Goal: Transaction & Acquisition: Purchase product/service

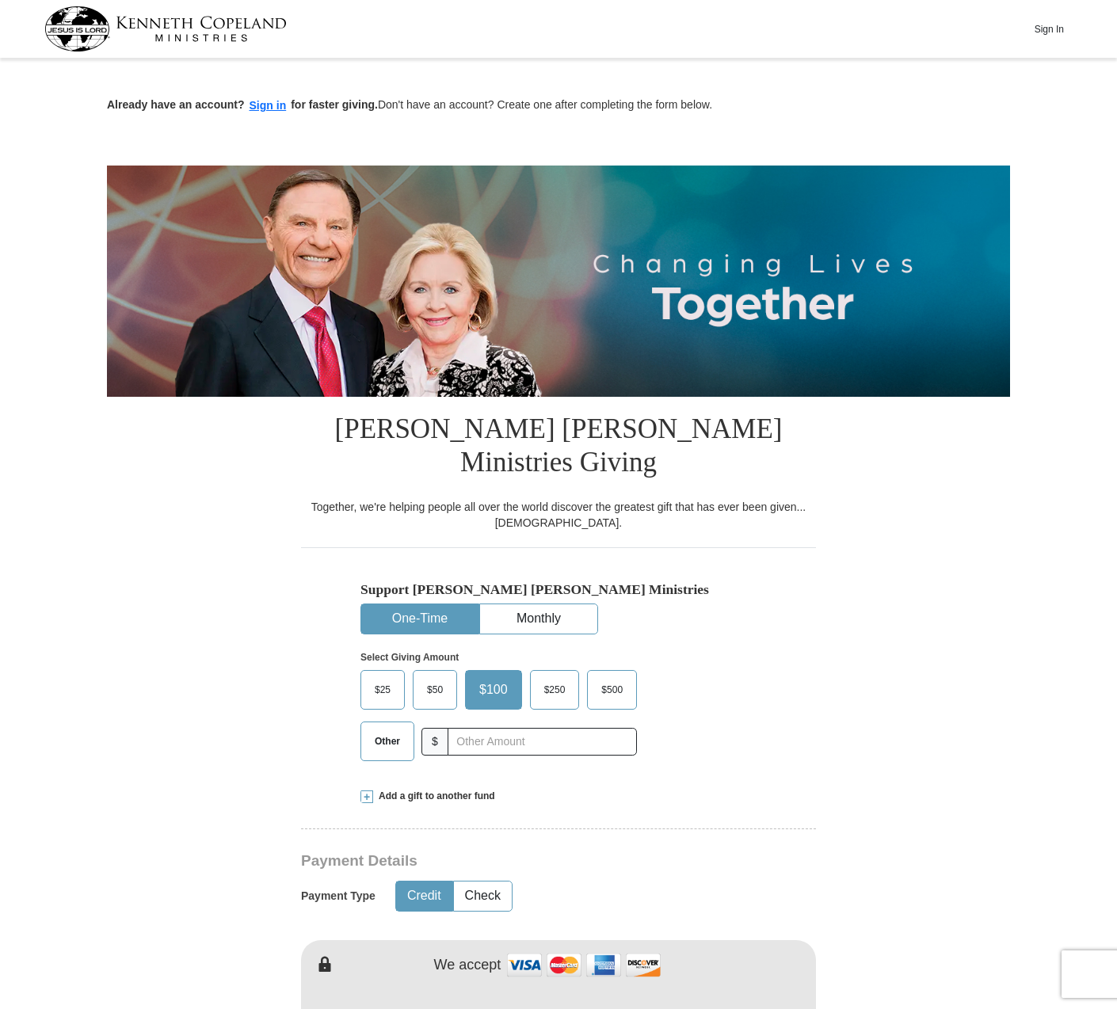
click at [400, 604] on button "One-Time" at bounding box center [419, 618] width 117 height 29
click at [436, 678] on span "$50" at bounding box center [435, 690] width 32 height 24
click at [0, 0] on input "$50" at bounding box center [0, 0] width 0 height 0
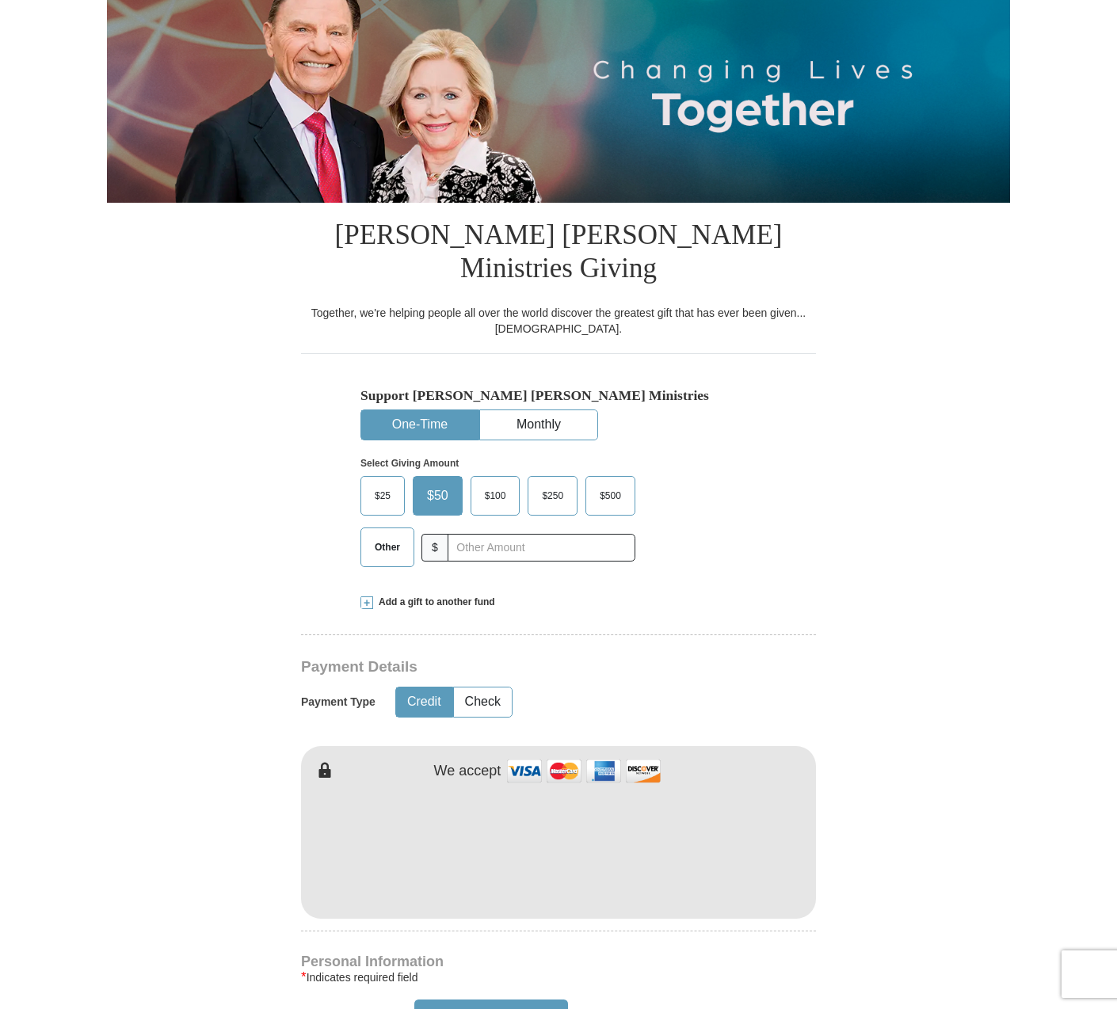
scroll to position [195, 0]
click at [481, 687] on button "Check" at bounding box center [483, 701] width 58 height 29
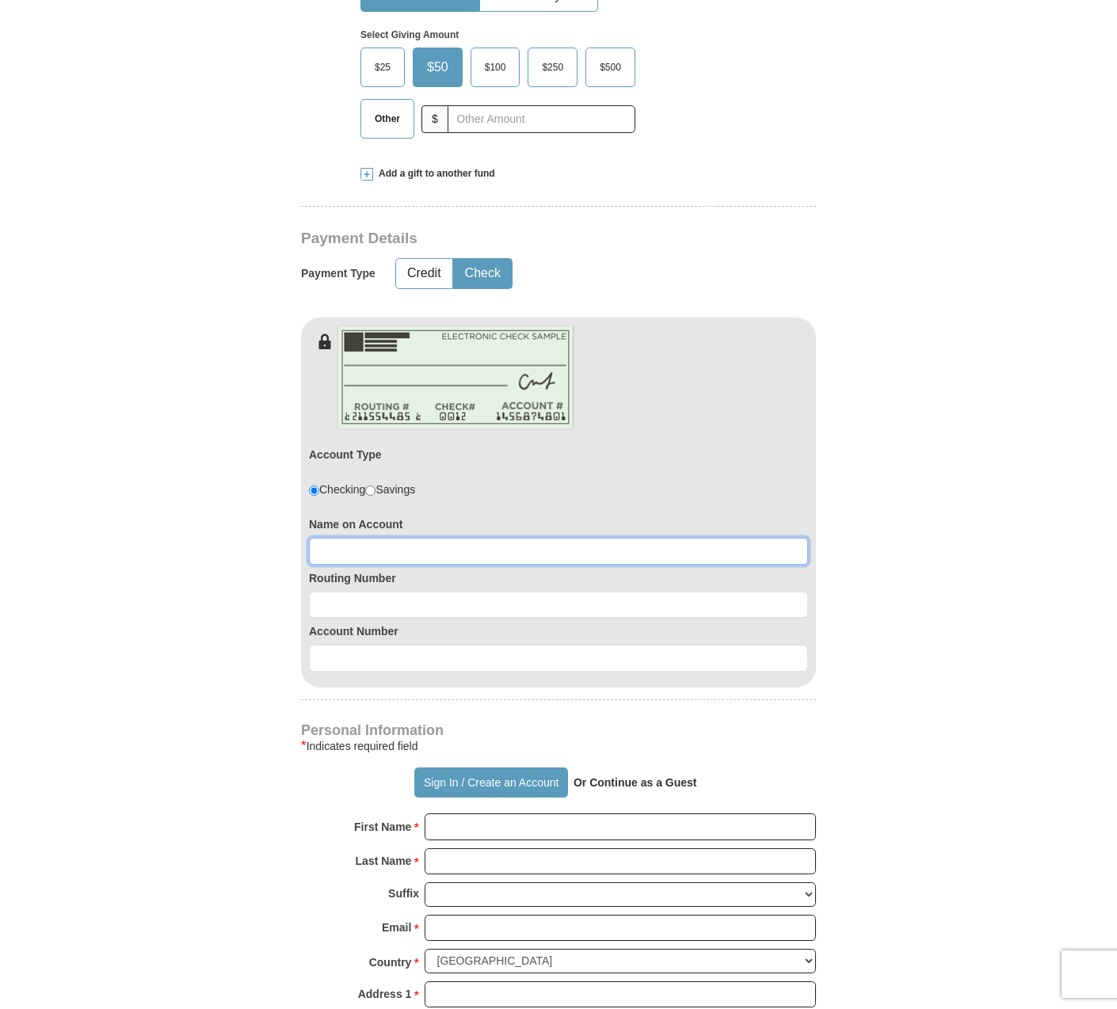
click at [350, 538] on input at bounding box center [558, 551] width 499 height 27
type input "[PERSON_NAME]"
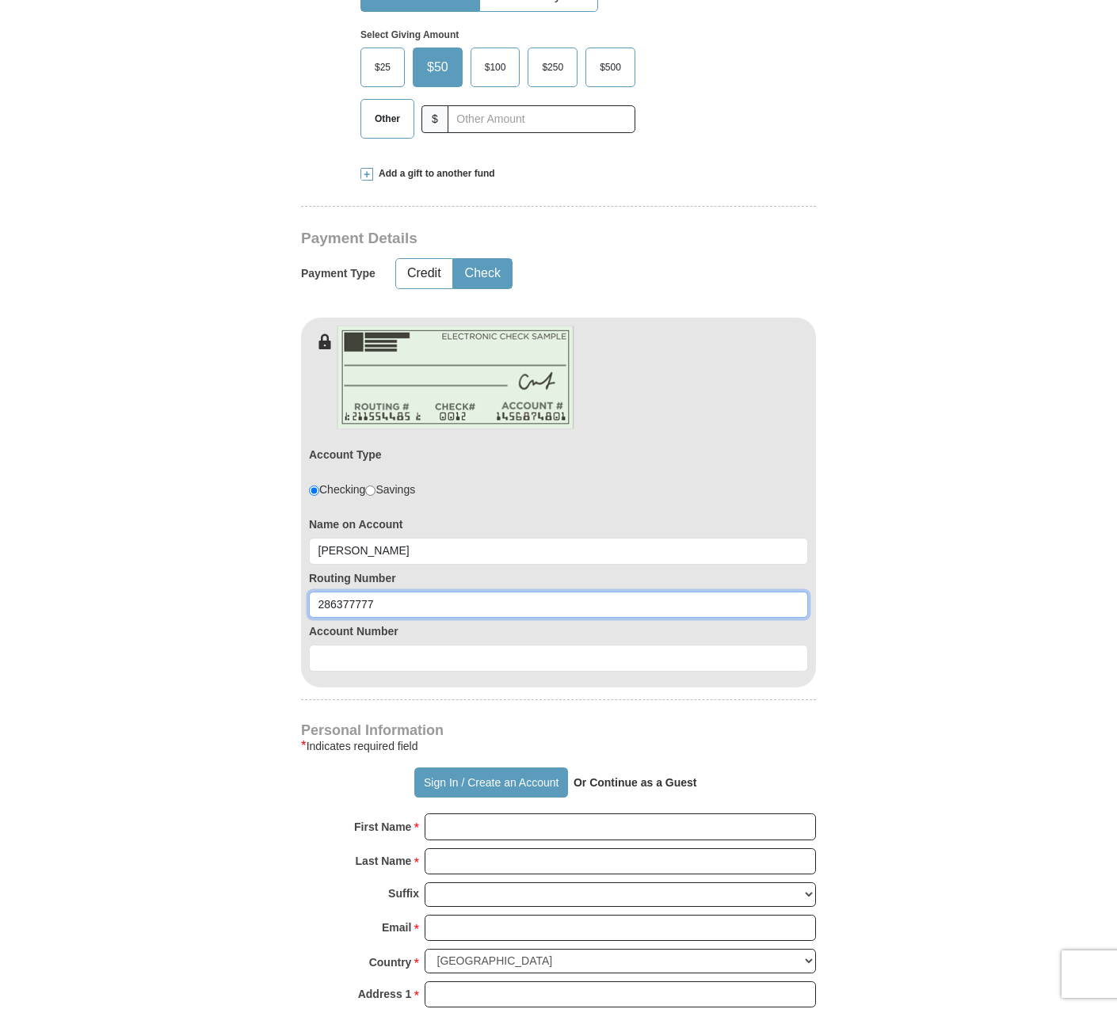
type input "286377777"
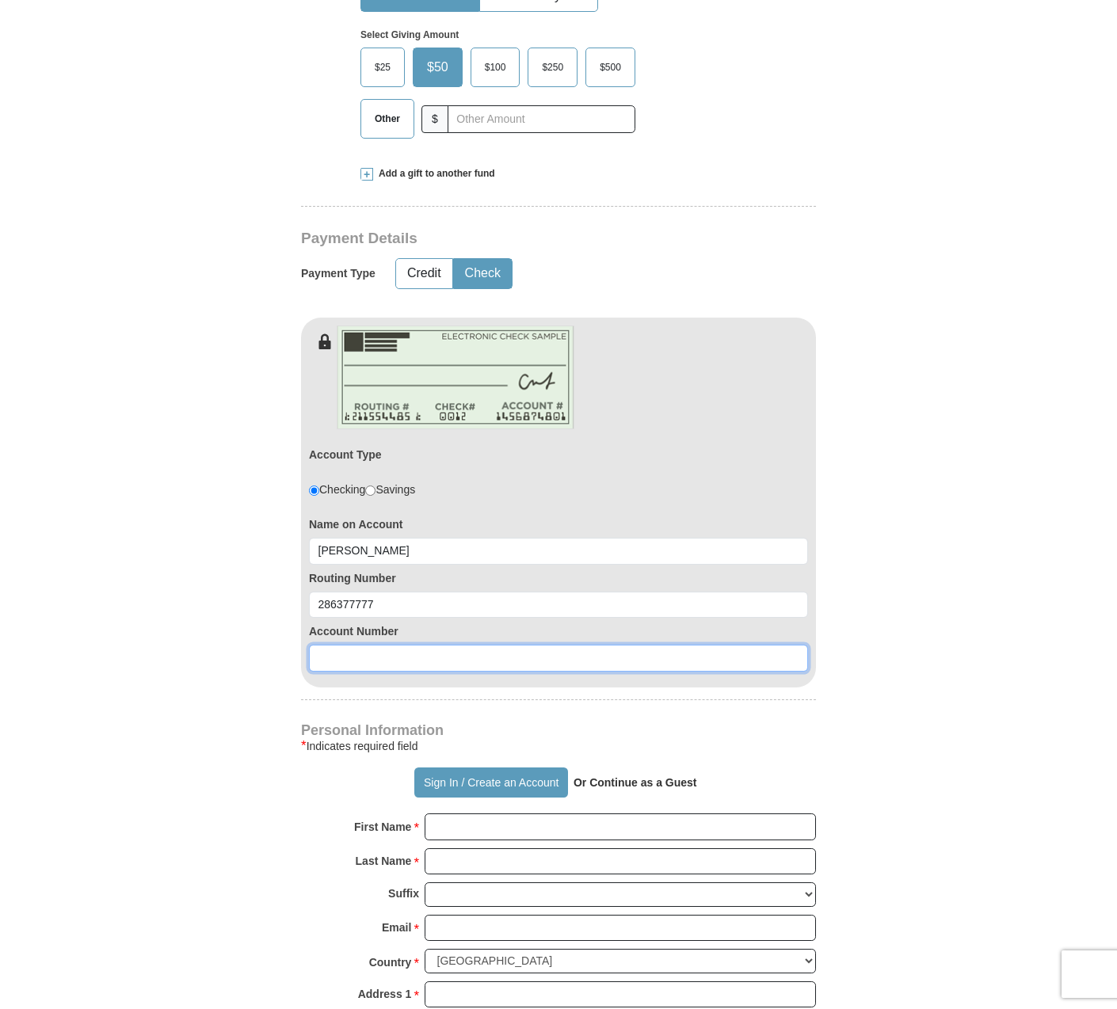
click at [341, 645] on input at bounding box center [558, 658] width 499 height 27
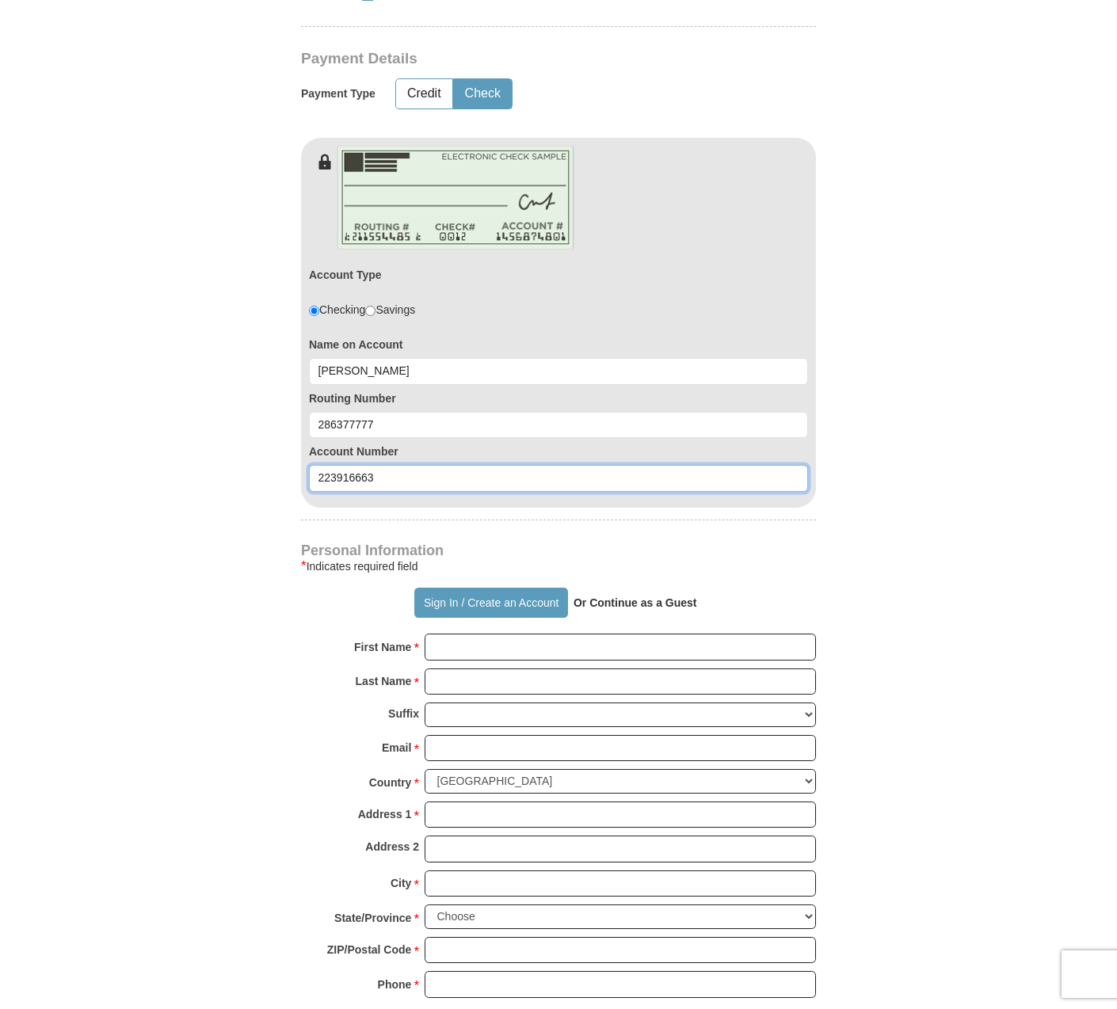
scroll to position [803, 0]
type input "223916663"
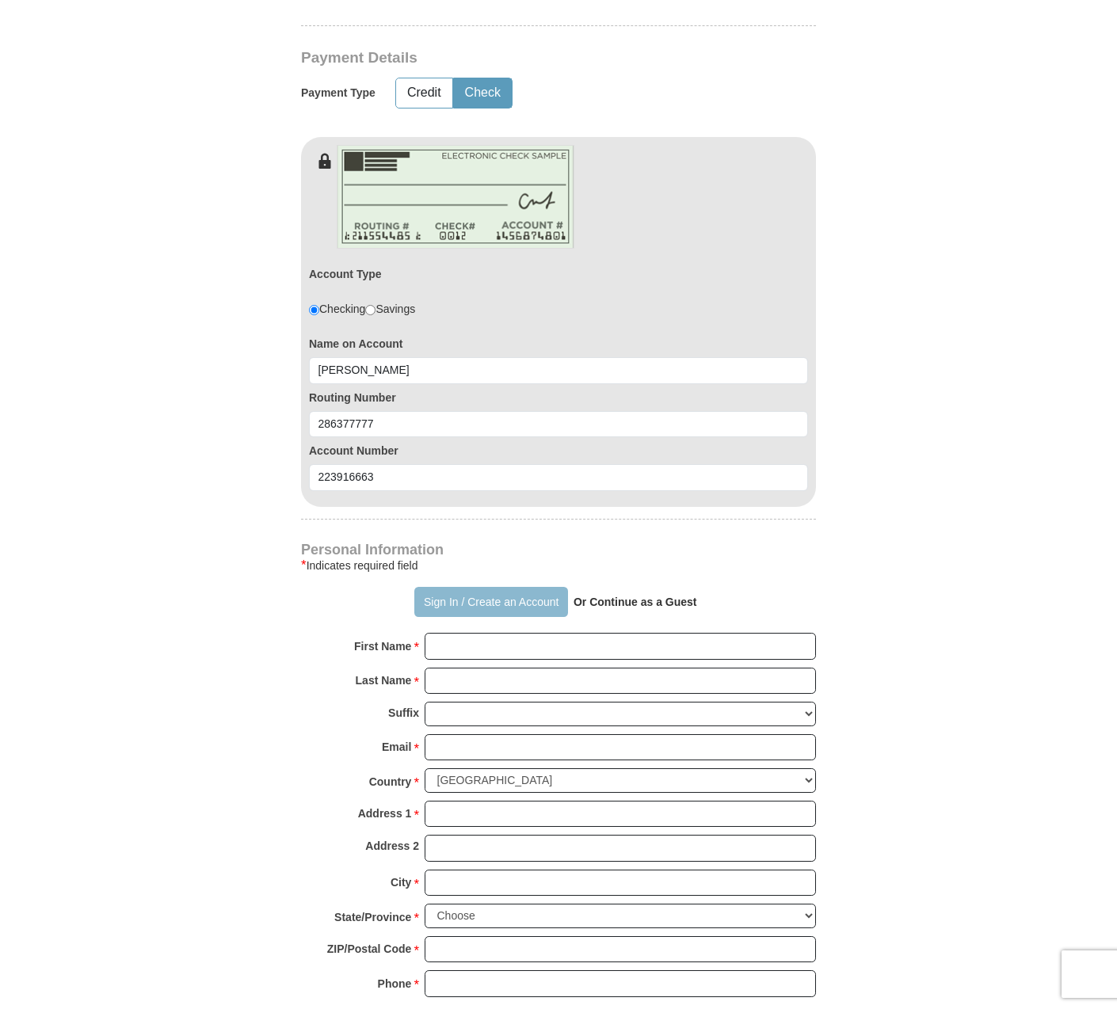
click at [475, 587] on button "Sign In / Create an Account" at bounding box center [490, 602] width 153 height 30
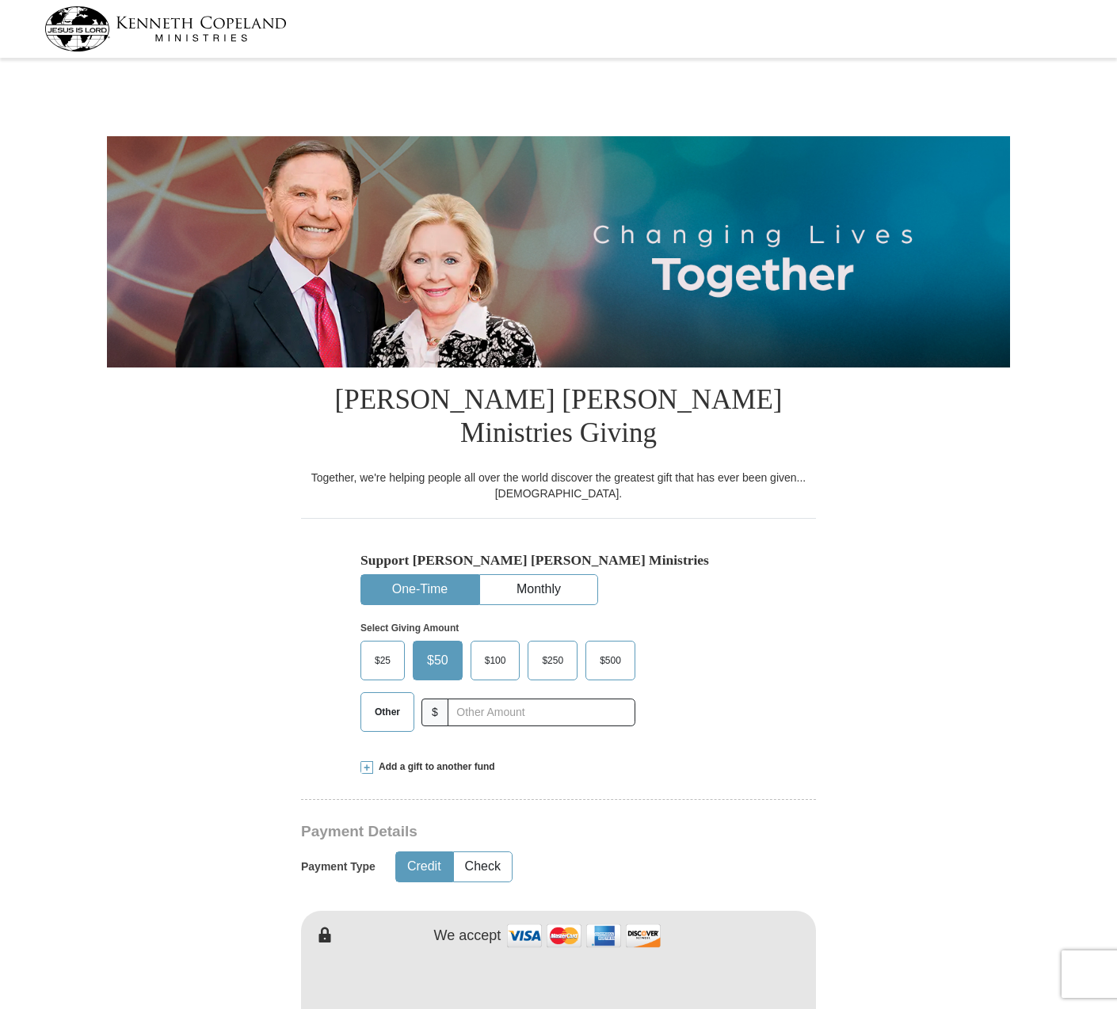
select select "IN"
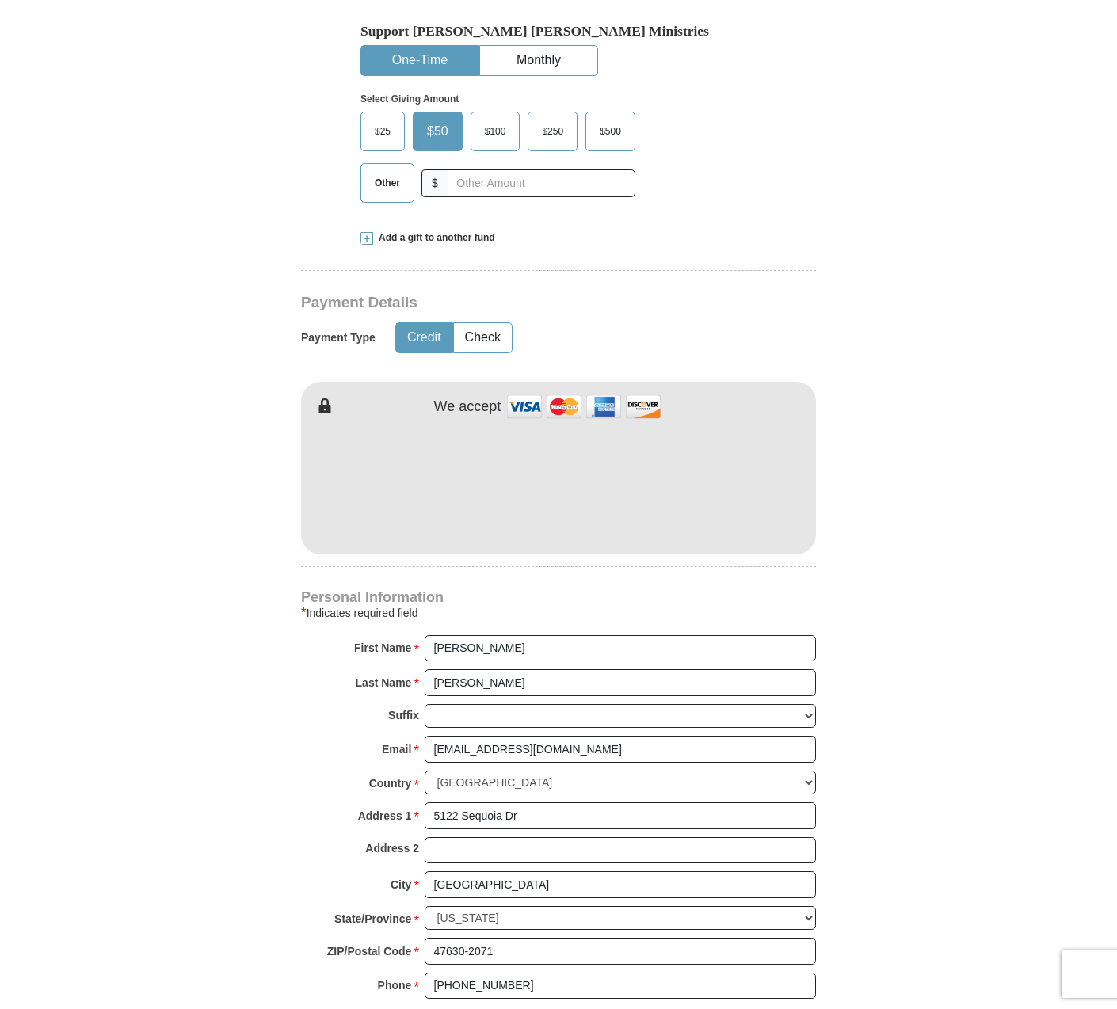
scroll to position [529, 0]
click at [486, 323] on button "Check" at bounding box center [483, 337] width 58 height 29
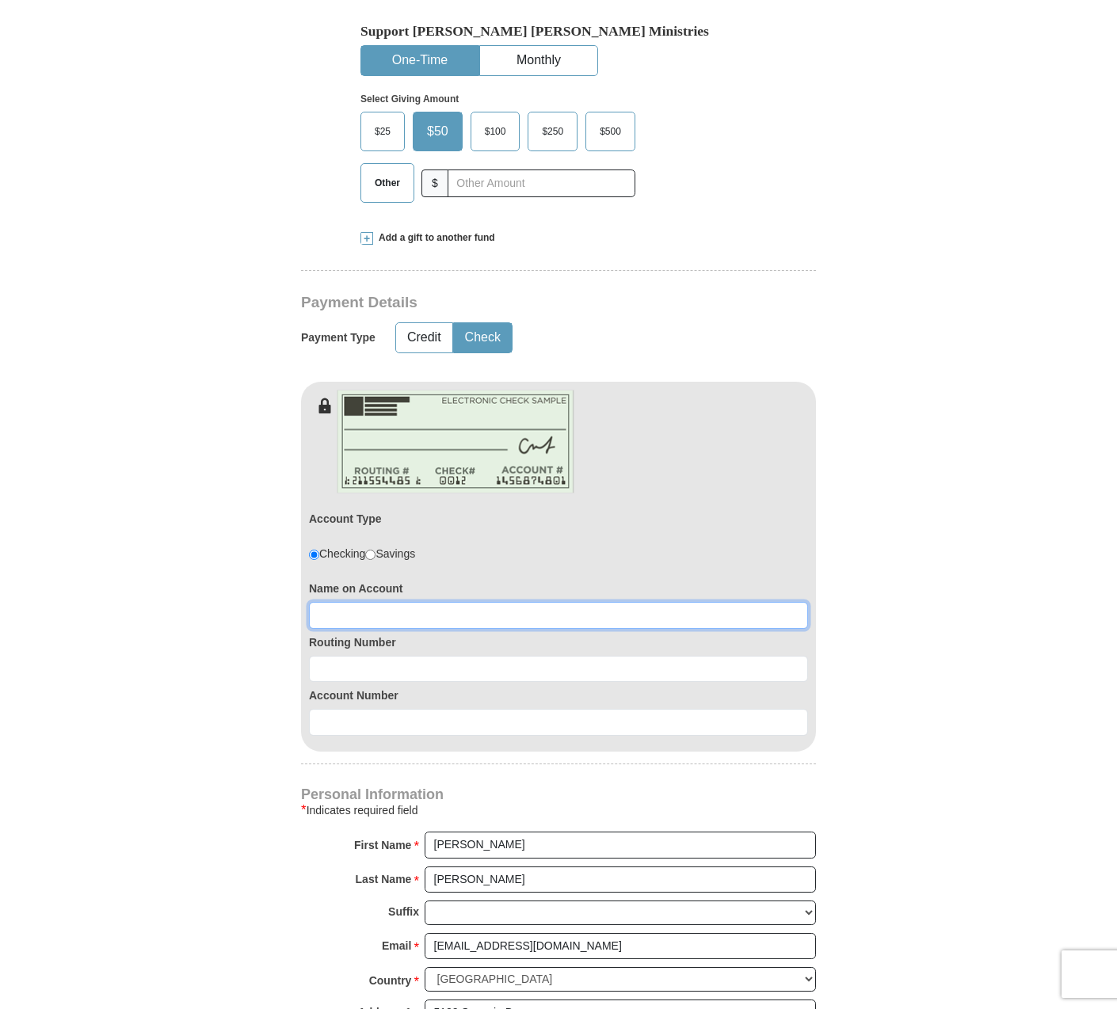
click at [377, 602] on input at bounding box center [558, 615] width 499 height 27
type input "Frederic T. Gerry"
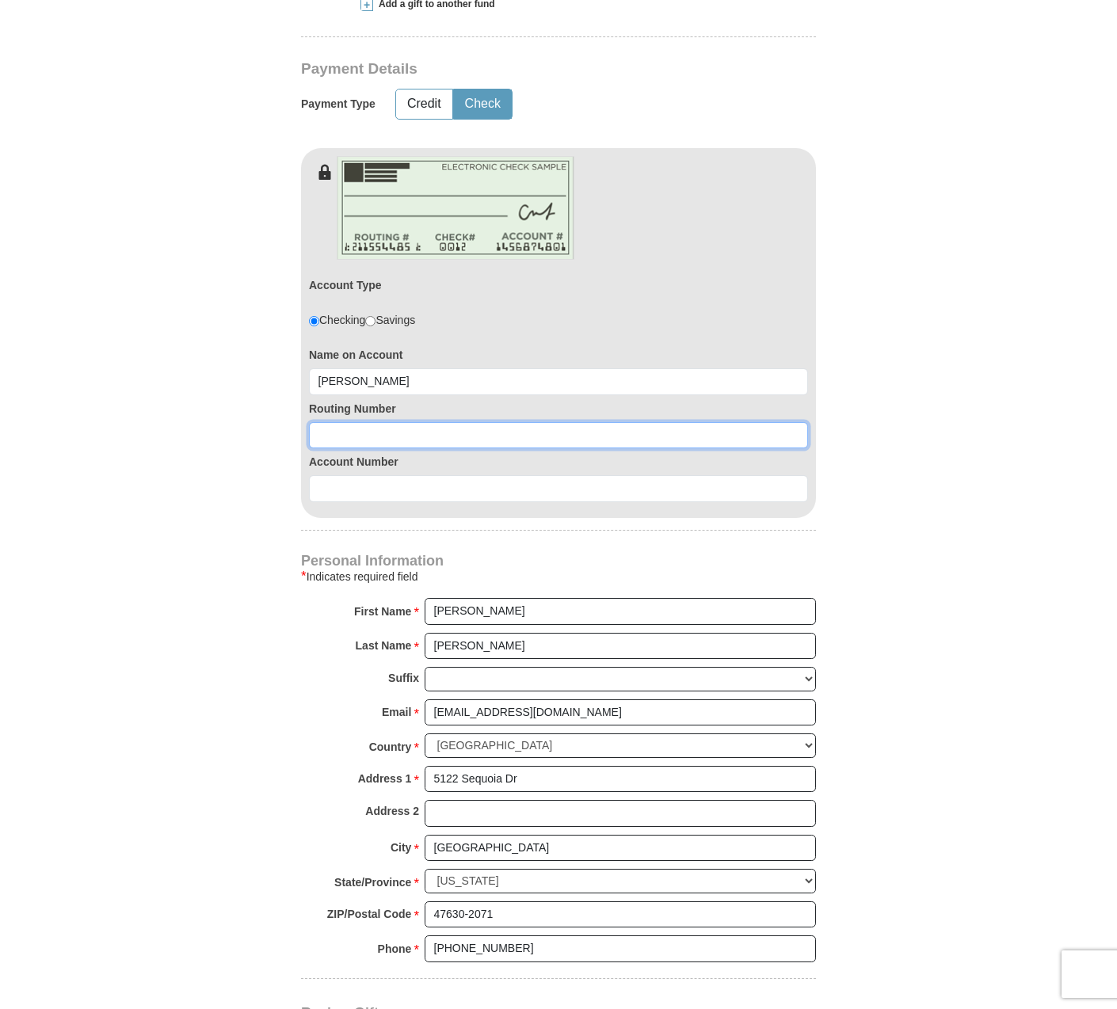
click at [344, 422] on input at bounding box center [558, 435] width 499 height 27
type input "286377777"
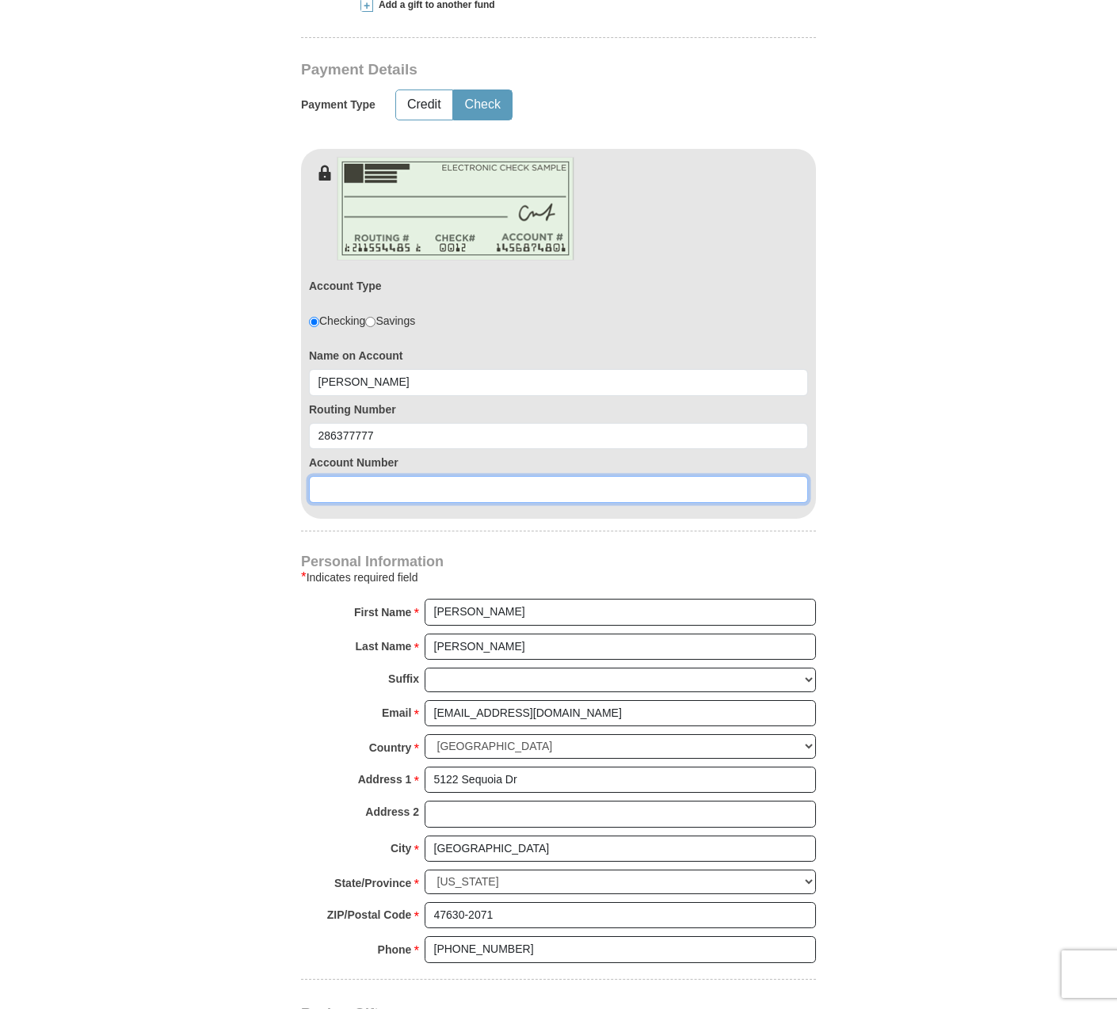
click at [333, 476] on input at bounding box center [558, 489] width 499 height 27
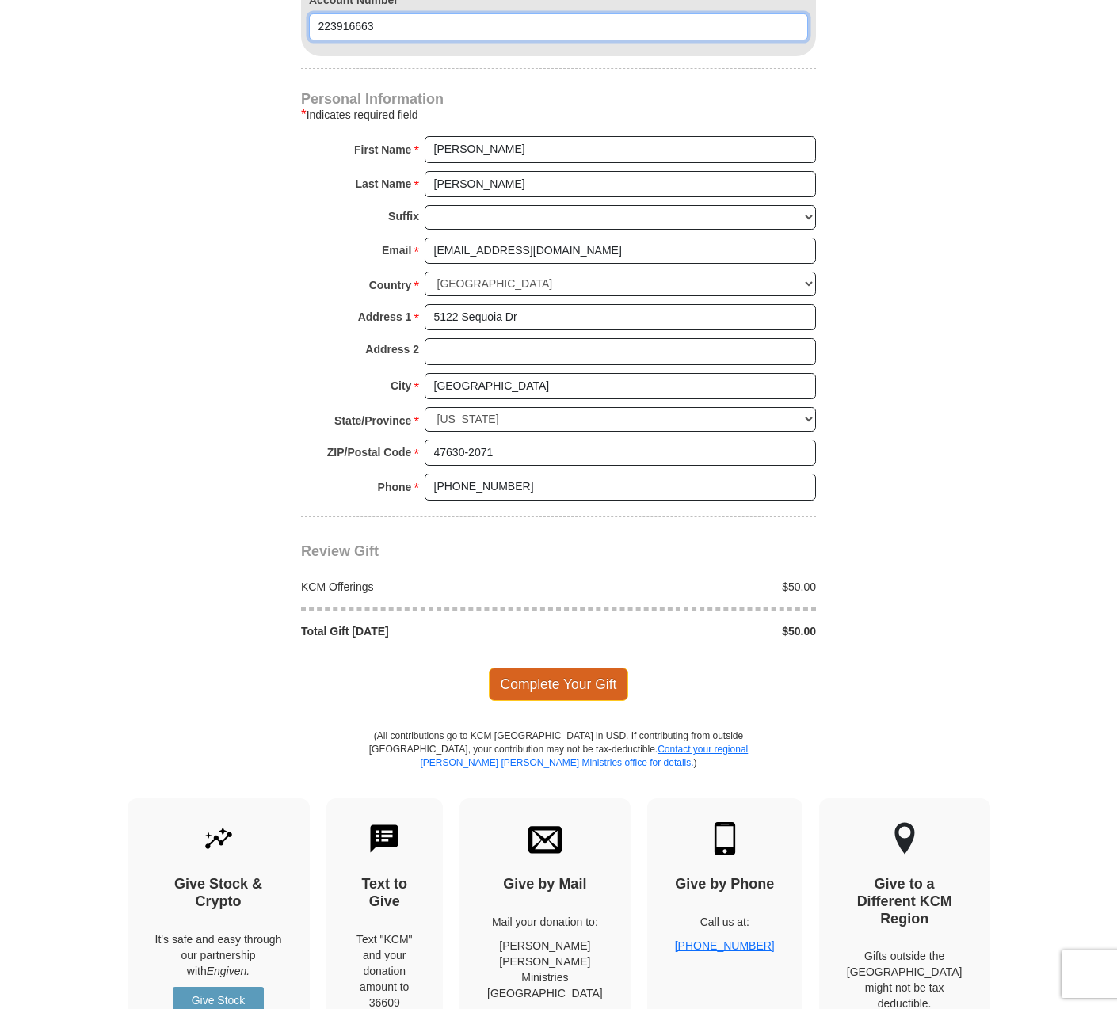
type input "223916663"
click at [529, 668] on span "Complete Your Gift" at bounding box center [559, 684] width 140 height 33
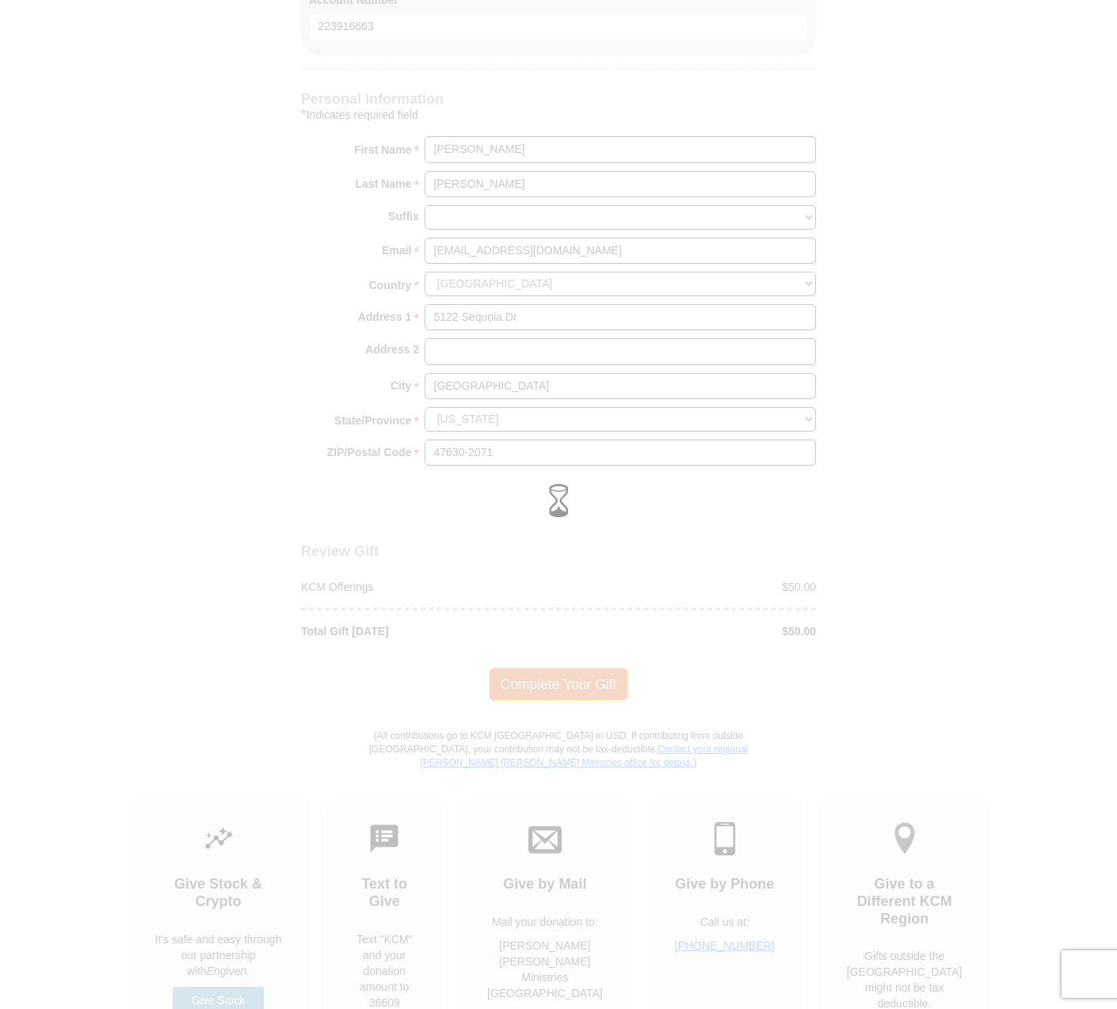
scroll to position [1225, 0]
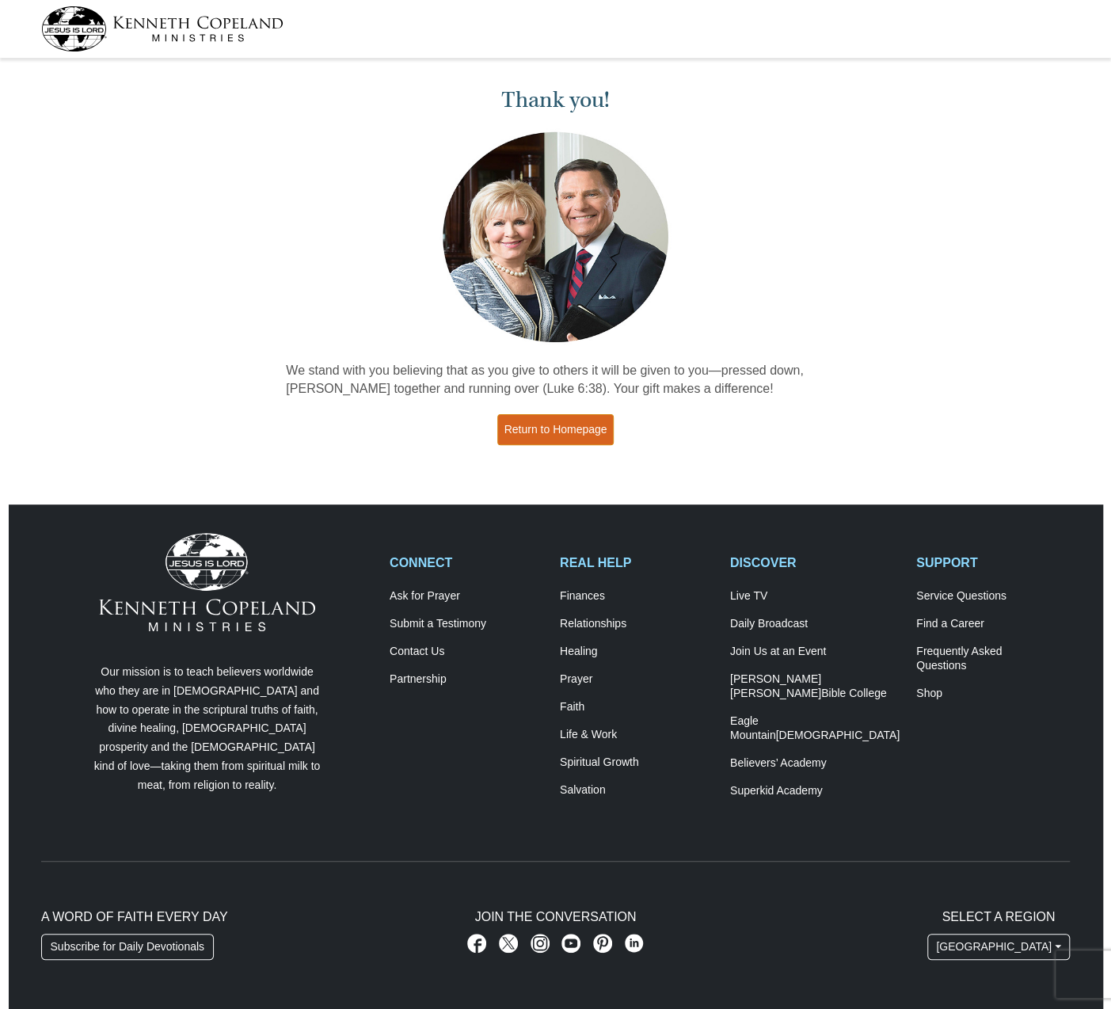
click at [542, 432] on link "Return to Homepage" at bounding box center [555, 429] width 117 height 31
